Goal: Task Accomplishment & Management: Manage account settings

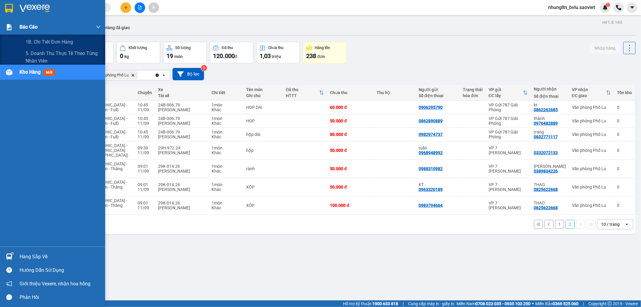
scroll to position [28, 0]
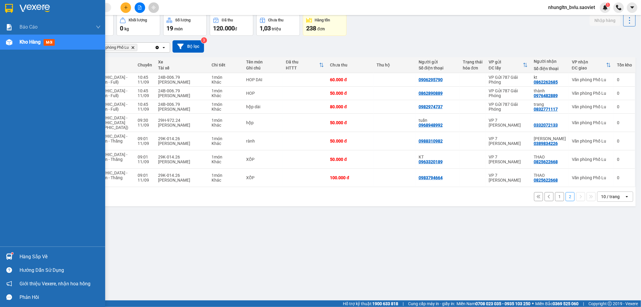
click at [36, 47] on div "Kho hàng mới" at bounding box center [60, 42] width 81 height 15
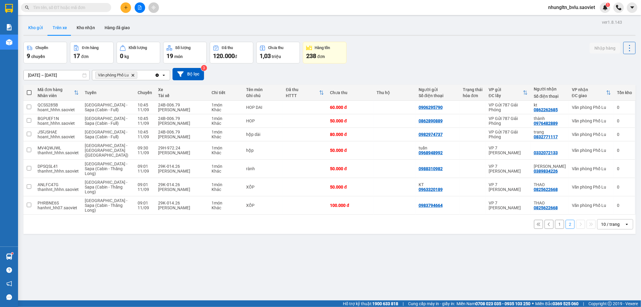
click at [31, 29] on button "Kho gửi" at bounding box center [35, 27] width 24 height 14
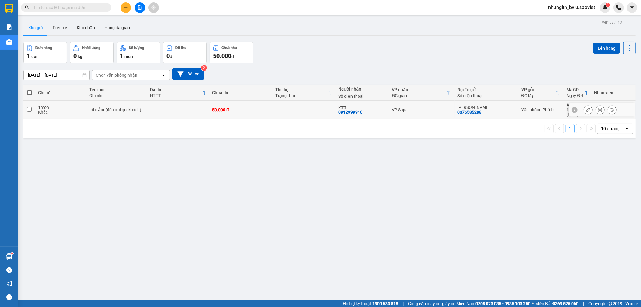
click at [584, 107] on button at bounding box center [588, 110] width 8 height 11
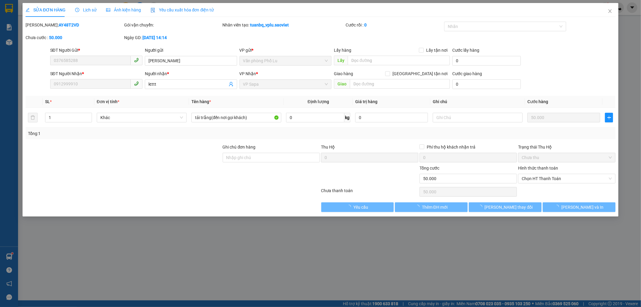
type input "0376585288"
type input "[PERSON_NAME]"
type input "0912999910"
type input "ktttt"
type input "50.000"
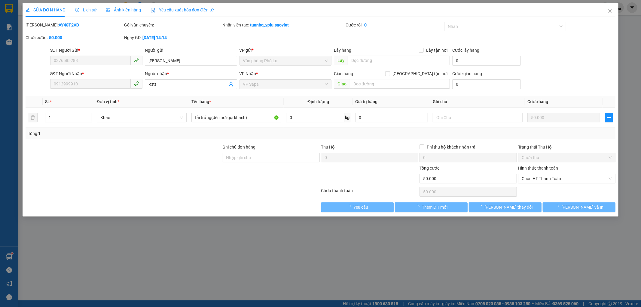
type input "50.000"
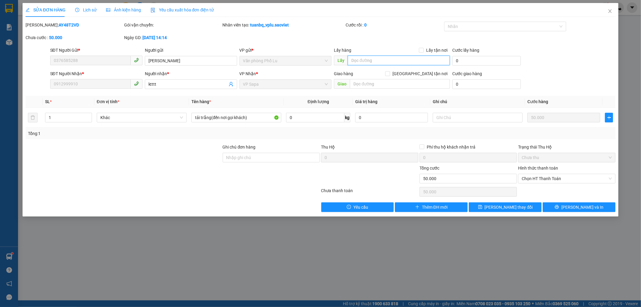
click at [377, 59] on input "text" at bounding box center [399, 61] width 102 height 10
type input "d"
type input "đã guiwe xe 00015"
click at [503, 205] on span "[PERSON_NAME] thay đổi" at bounding box center [509, 207] width 48 height 7
